Goal: Check status: Check status

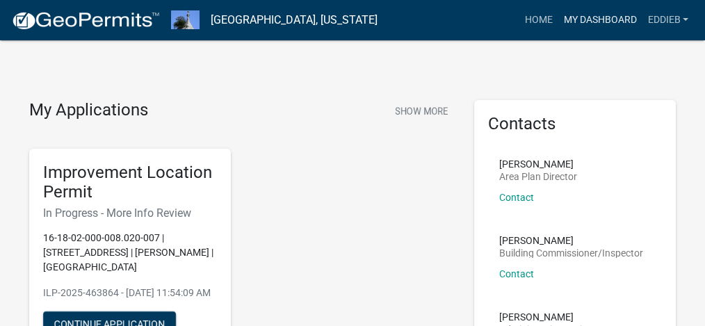
click at [625, 20] on link "My Dashboard" at bounding box center [600, 20] width 84 height 26
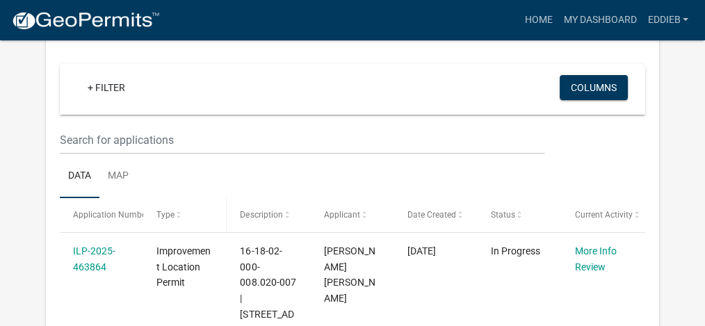
scroll to position [139, 0]
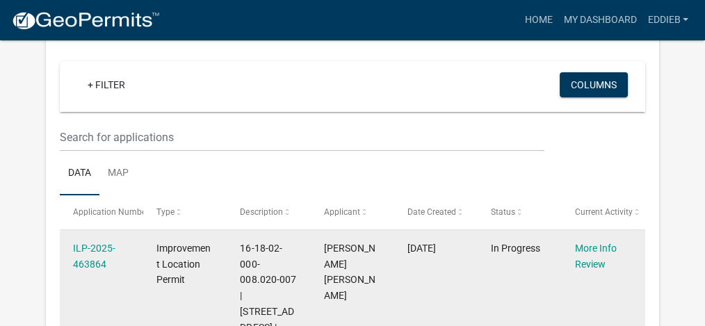
click at [78, 254] on div "ILP-2025-463864" at bounding box center [101, 257] width 57 height 32
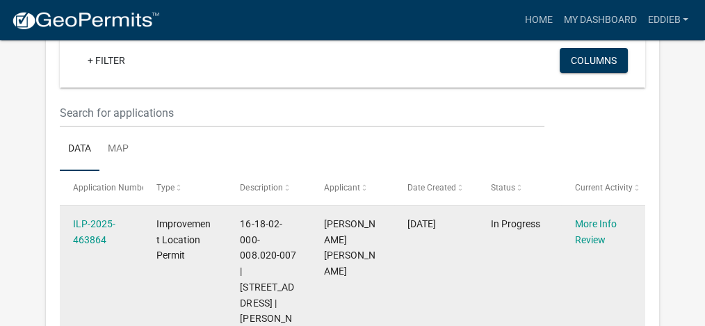
scroll to position [115, 0]
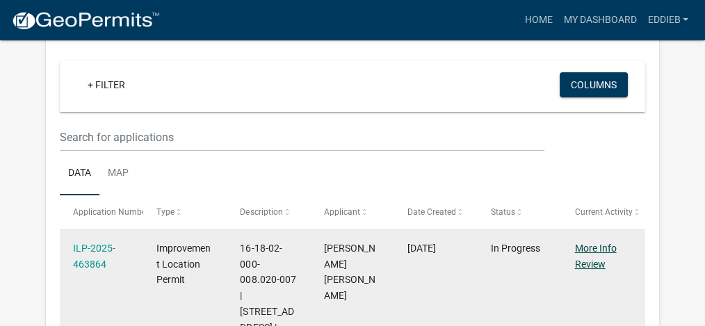
click at [596, 248] on link "More Info Review" at bounding box center [596, 256] width 42 height 27
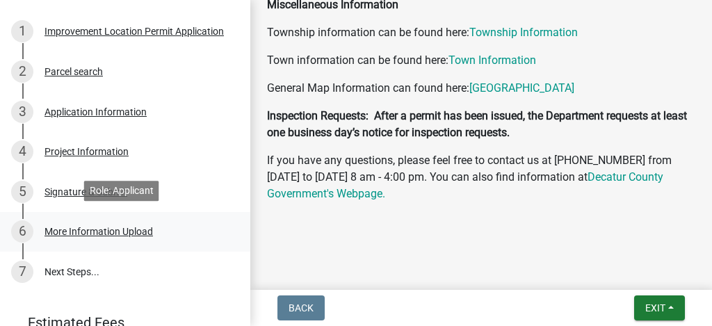
scroll to position [232, 0]
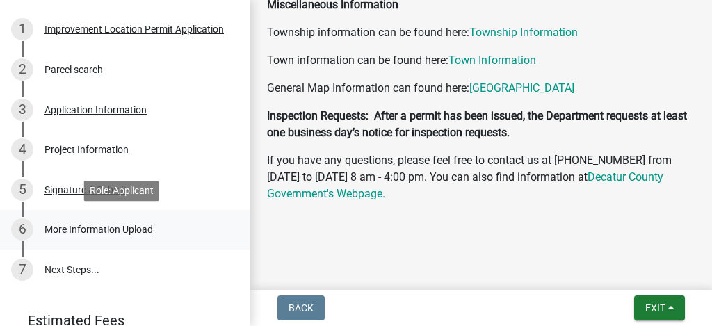
click at [59, 231] on div "More Information Upload" at bounding box center [99, 230] width 109 height 10
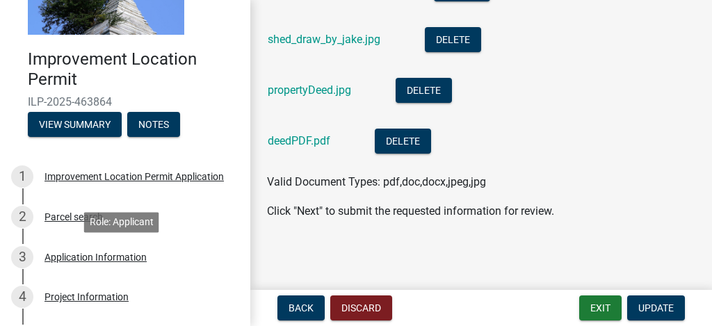
scroll to position [278, 0]
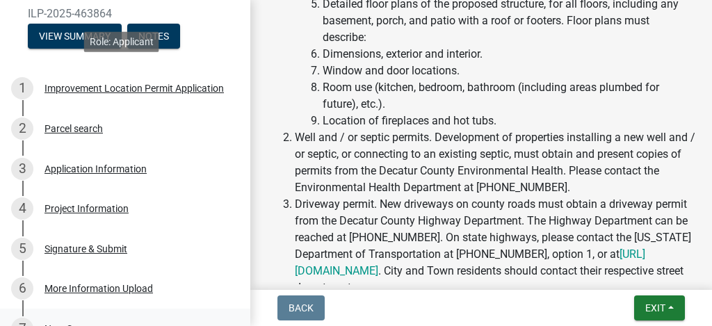
scroll to position [293, 0]
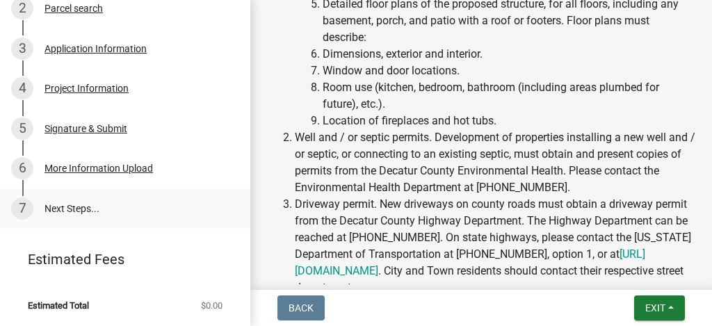
click at [74, 207] on link "7 Next Steps..." at bounding box center [125, 209] width 250 height 40
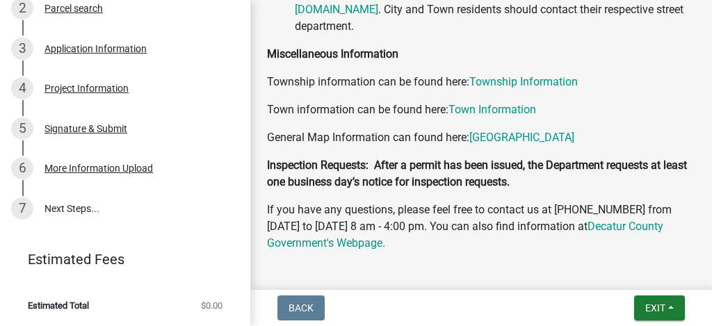
scroll to position [652, 0]
